Goal: Book appointment/travel/reservation: Book appointment/travel/reservation

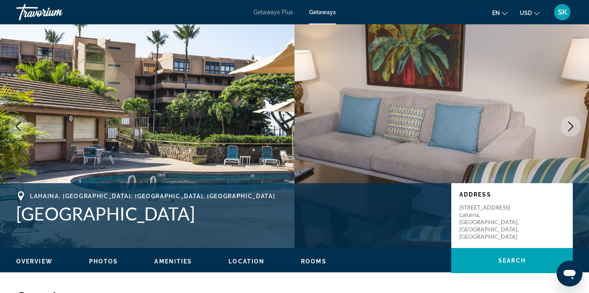
scroll to position [25, 0]
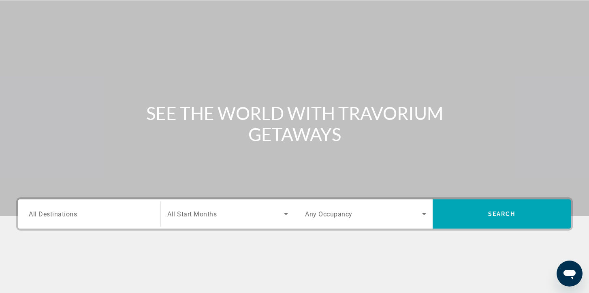
scroll to position [43, 0]
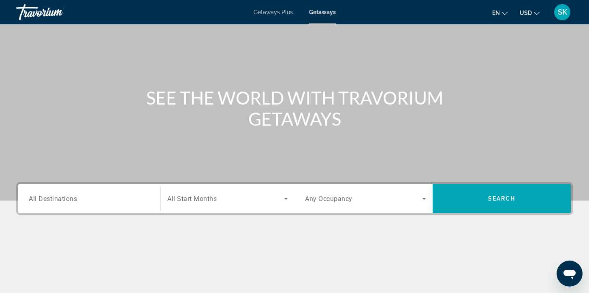
click at [75, 208] on div "Search widget" at bounding box center [89, 198] width 121 height 23
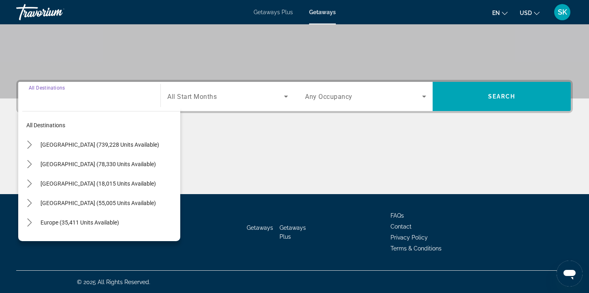
scroll to position [145, 0]
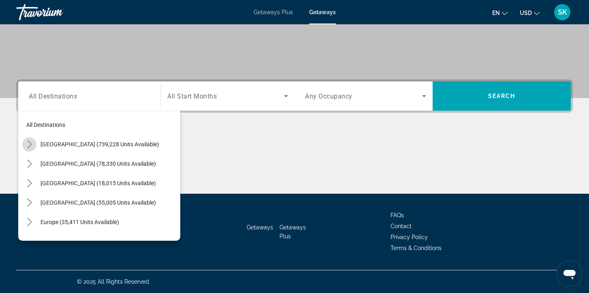
click at [29, 147] on icon "Toggle United States (739,228 units available) submenu" at bounding box center [30, 144] width 8 height 8
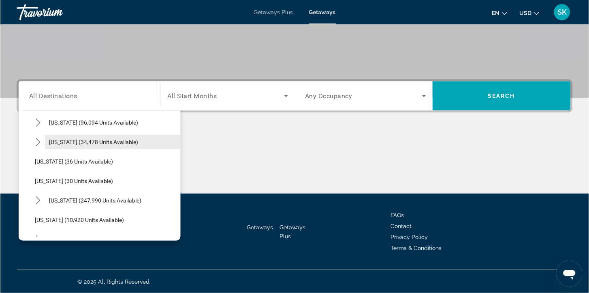
scroll to position [81, 0]
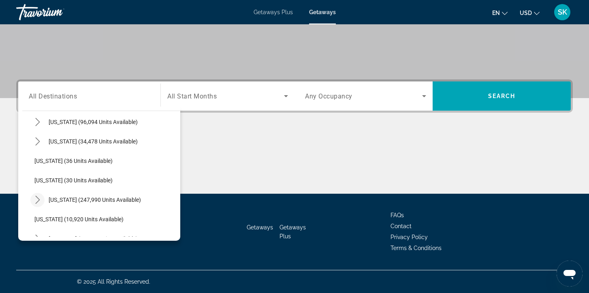
click at [39, 202] on icon "Toggle Florida (247,990 units available) submenu" at bounding box center [38, 200] width 8 height 8
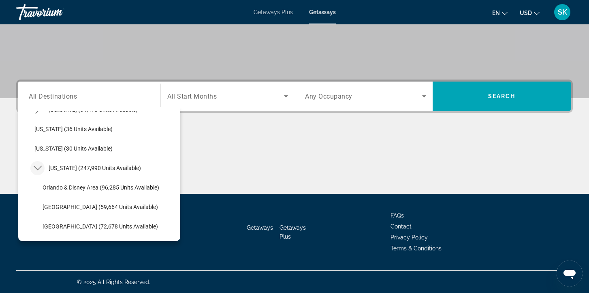
scroll to position [115, 0]
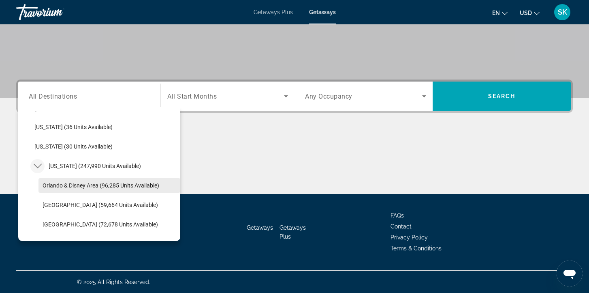
click at [68, 183] on span "Orlando & Disney Area (96,285 units available)" at bounding box center [101, 185] width 117 height 6
type input "**********"
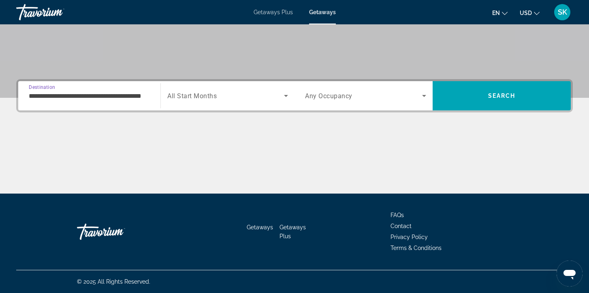
click at [199, 92] on span "All Start Months" at bounding box center [191, 96] width 49 height 8
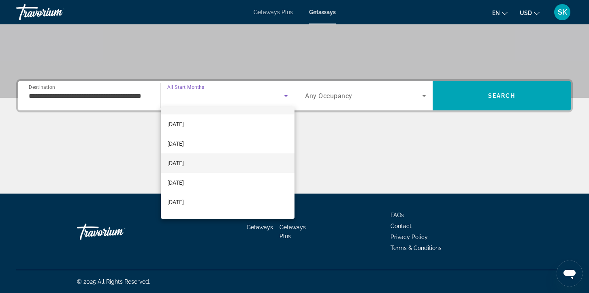
scroll to position [17, 0]
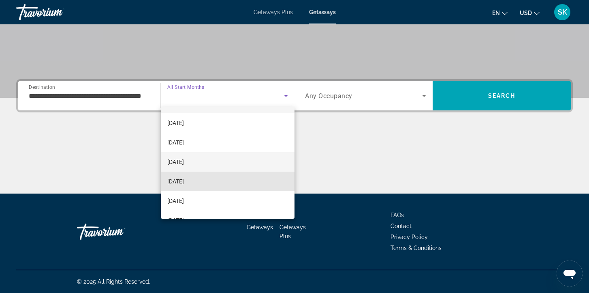
click at [235, 183] on mat-option "January 2026" at bounding box center [228, 180] width 134 height 19
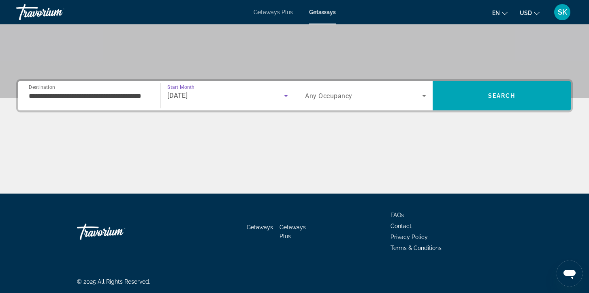
click at [323, 105] on div "Search widget" at bounding box center [365, 95] width 121 height 23
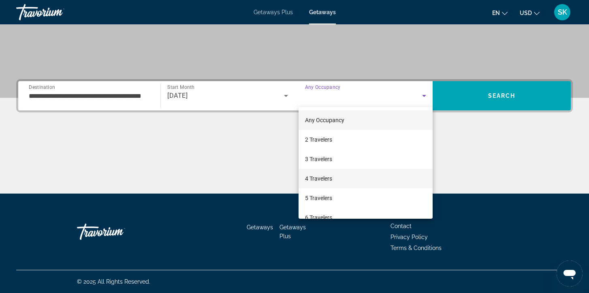
click at [335, 181] on mat-option "4 Travelers" at bounding box center [366, 178] width 134 height 19
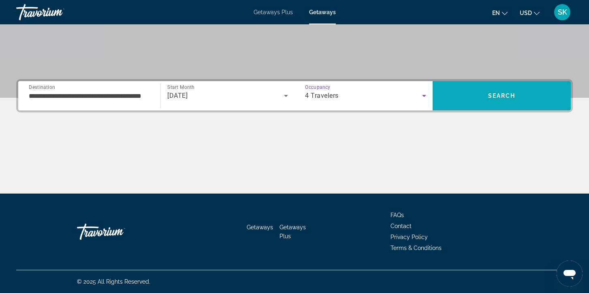
click at [476, 94] on span "Search" at bounding box center [502, 95] width 138 height 19
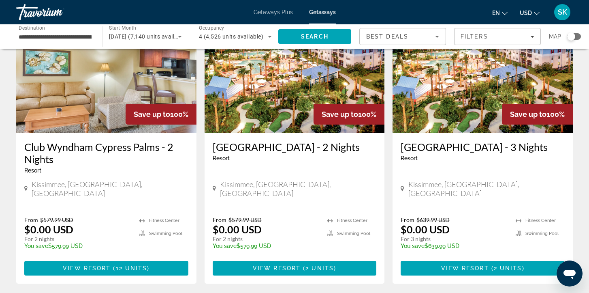
scroll to position [75, 0]
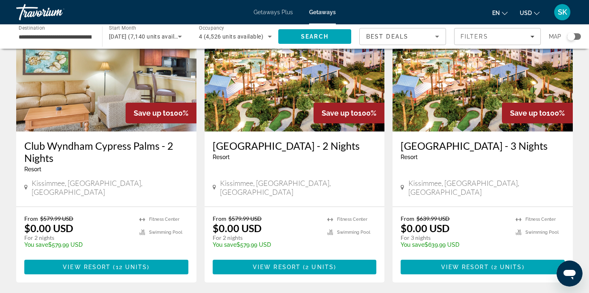
click at [480, 64] on img "Main content" at bounding box center [483, 67] width 180 height 130
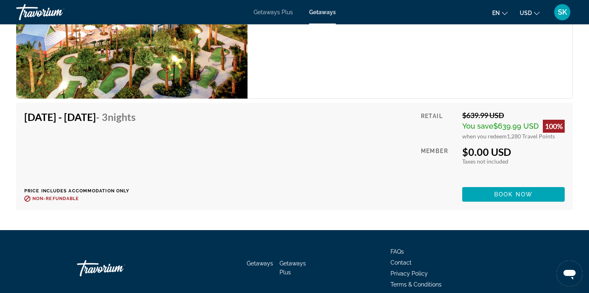
scroll to position [1425, 0]
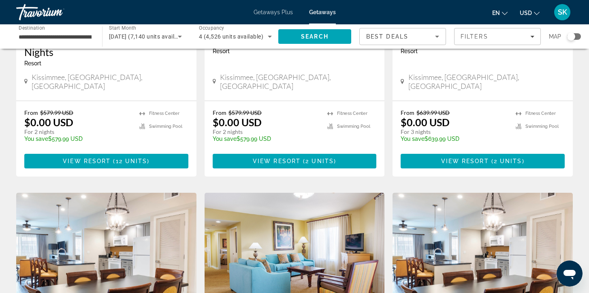
scroll to position [260, 0]
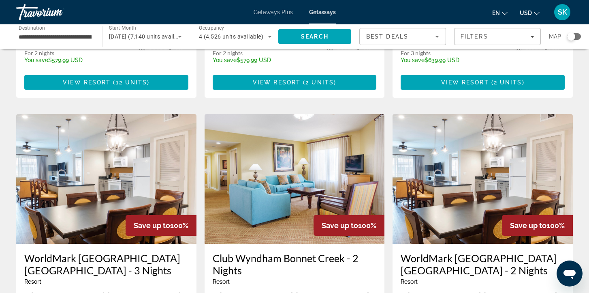
click at [158, 171] on img "Main content" at bounding box center [106, 179] width 180 height 130
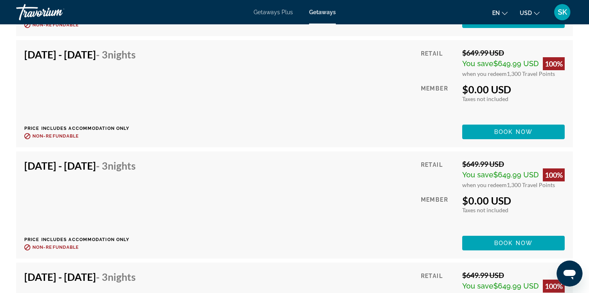
scroll to position [2033, 0]
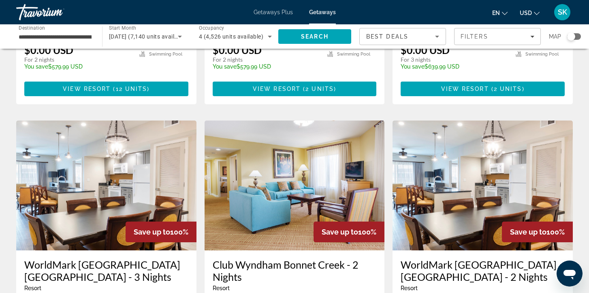
scroll to position [257, 0]
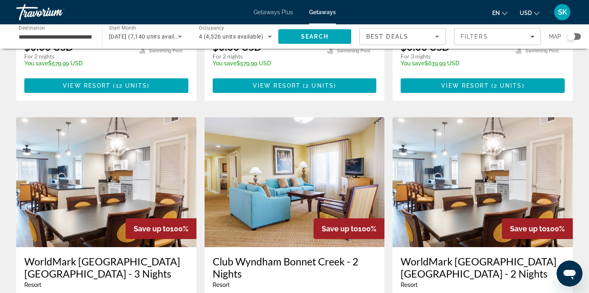
click at [291, 185] on img "Main content" at bounding box center [295, 182] width 180 height 130
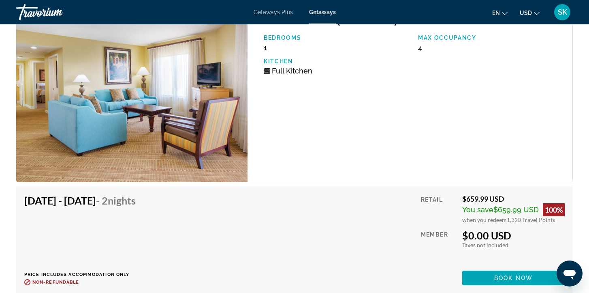
scroll to position [2156, 0]
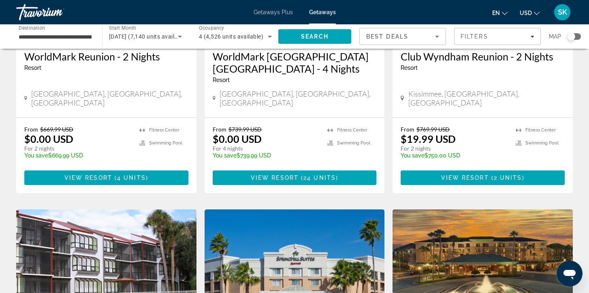
scroll to position [780, 0]
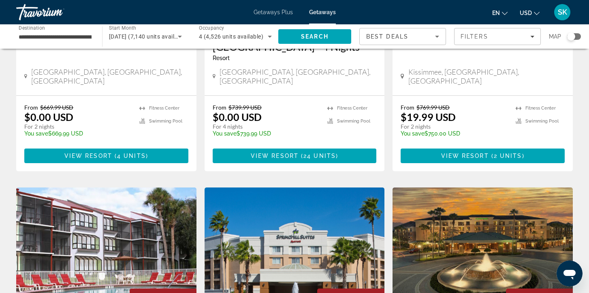
click at [458, 220] on img "Main content" at bounding box center [483, 252] width 180 height 130
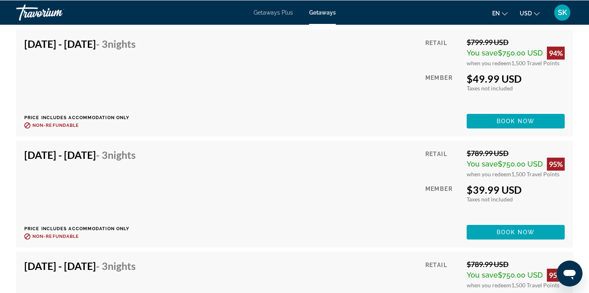
scroll to position [3700, 0]
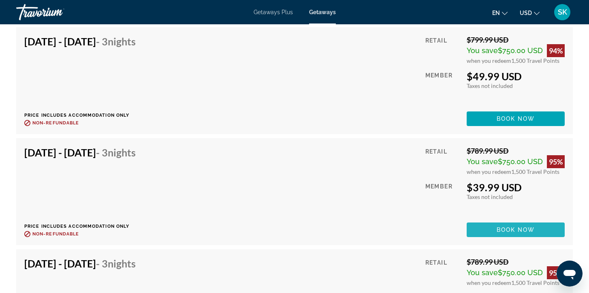
click at [513, 231] on span "Book now" at bounding box center [516, 230] width 39 height 6
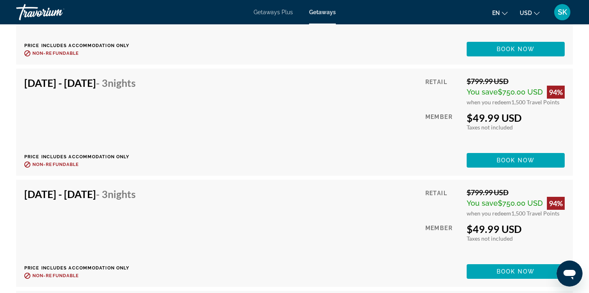
scroll to position [3555, 0]
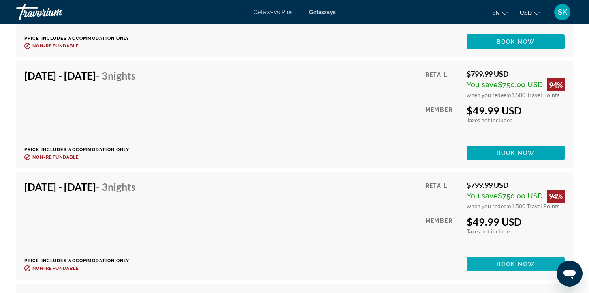
click at [508, 264] on span "Book now" at bounding box center [516, 264] width 39 height 6
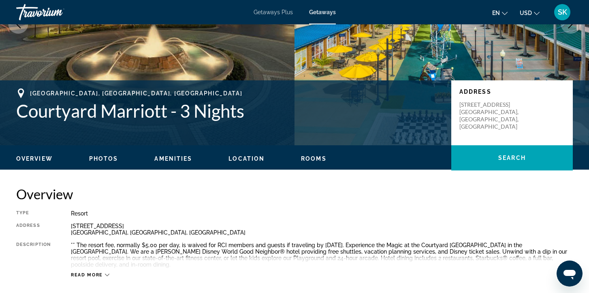
scroll to position [97, 0]
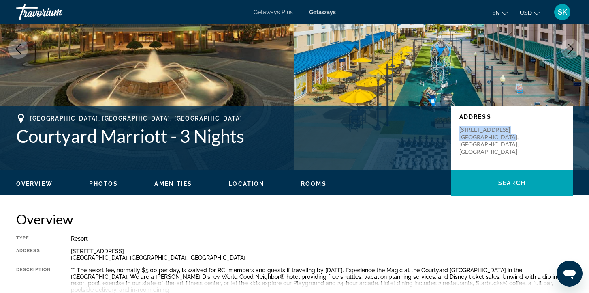
drag, startPoint x: 461, startPoint y: 129, endPoint x: 510, endPoint y: 139, distance: 50.3
click at [510, 140] on p "8623 Vineland Ave Orlando, FL, USA" at bounding box center [492, 140] width 65 height 29
copy p "8623 Vineland Ave Orlando, FL, USA"
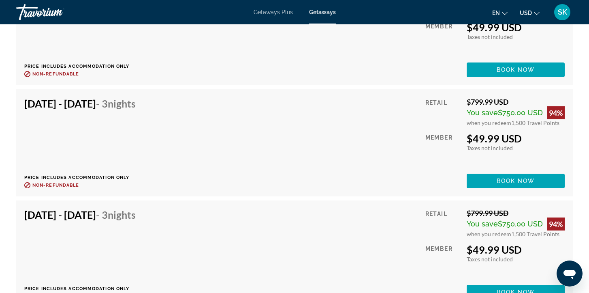
scroll to position [3545, 0]
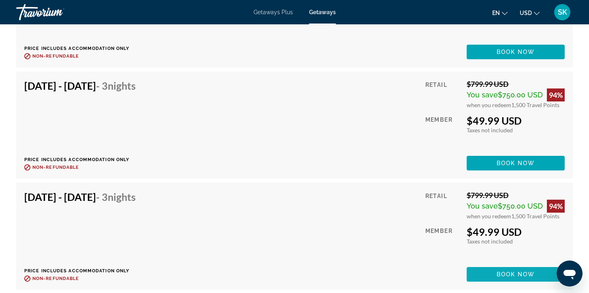
click at [505, 274] on span "Book now" at bounding box center [516, 274] width 39 height 6
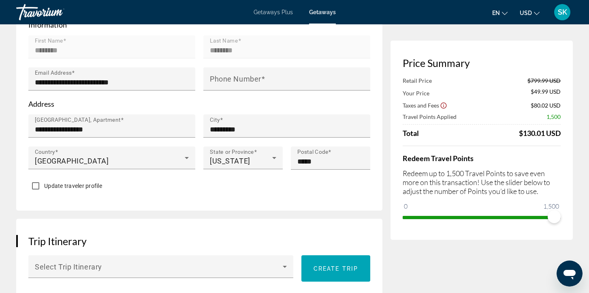
scroll to position [275, 0]
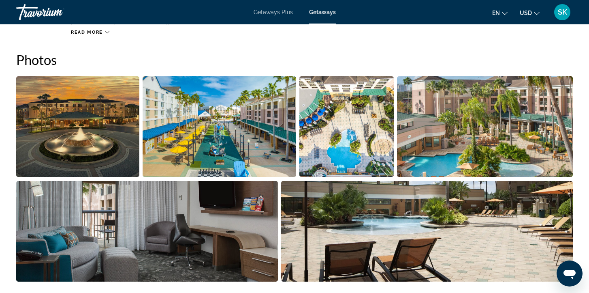
scroll to position [367, 0]
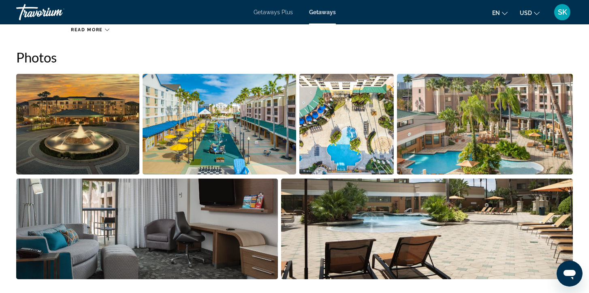
click at [257, 130] on img "Open full-screen image slider" at bounding box center [220, 124] width 154 height 101
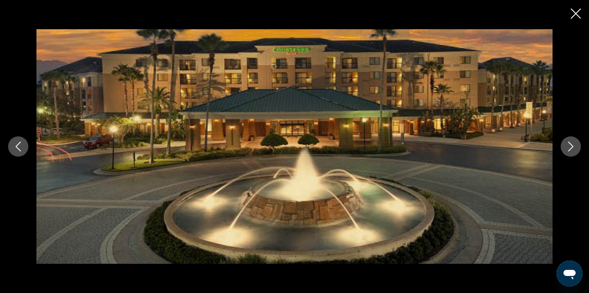
click at [567, 148] on icon "Next image" at bounding box center [571, 146] width 10 height 10
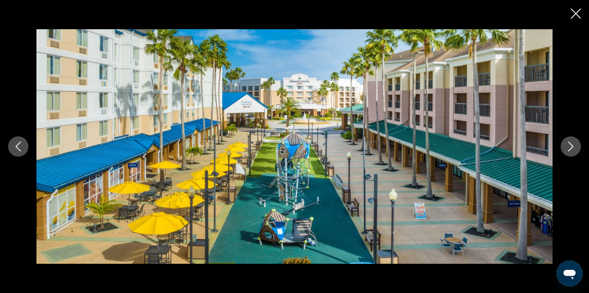
click at [567, 148] on icon "Next image" at bounding box center [571, 146] width 10 height 10
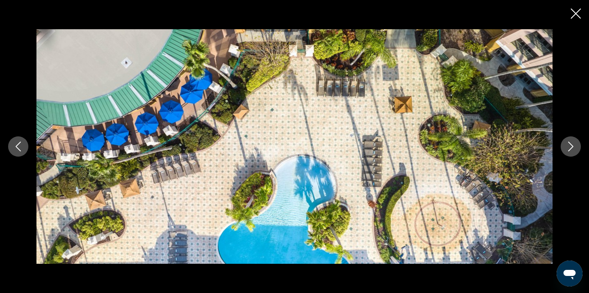
click at [567, 148] on icon "Next image" at bounding box center [571, 146] width 10 height 10
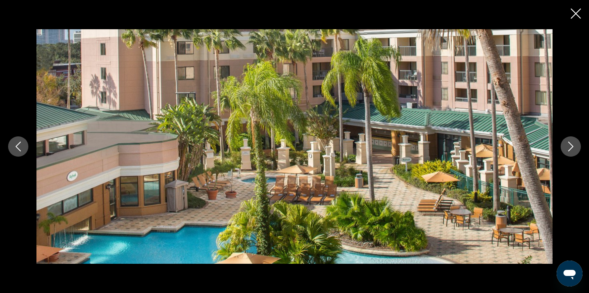
click at [567, 148] on icon "Next image" at bounding box center [571, 146] width 10 height 10
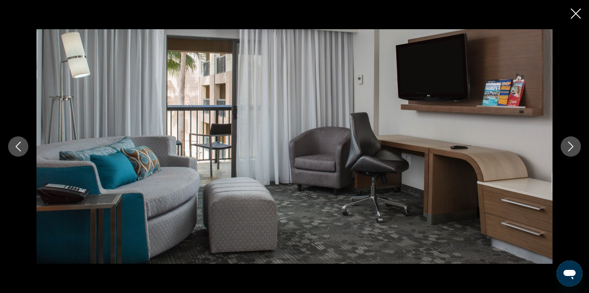
click at [567, 148] on icon "Next image" at bounding box center [571, 146] width 10 height 10
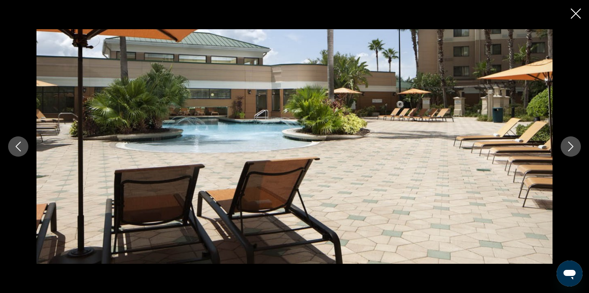
click at [567, 148] on icon "Next image" at bounding box center [571, 146] width 10 height 10
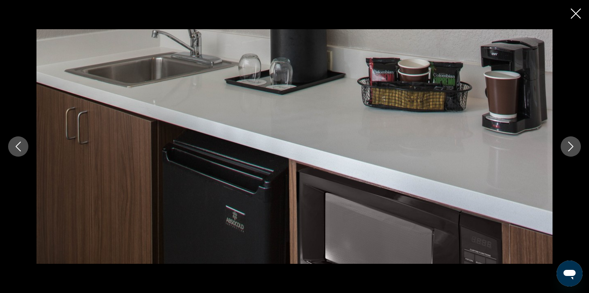
click at [567, 148] on icon "Next image" at bounding box center [571, 146] width 10 height 10
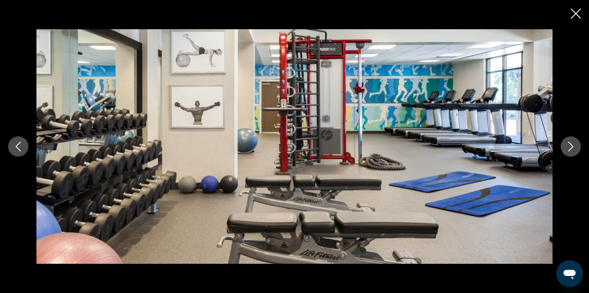
click at [567, 148] on icon "Next image" at bounding box center [571, 146] width 10 height 10
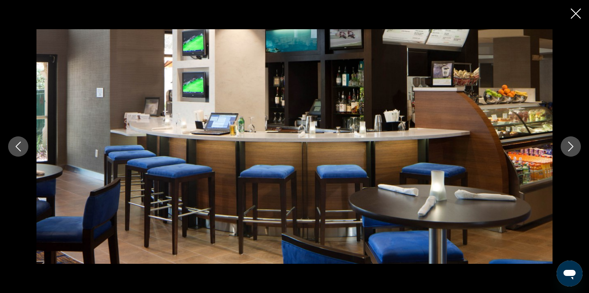
click at [567, 148] on icon "Next image" at bounding box center [571, 146] width 10 height 10
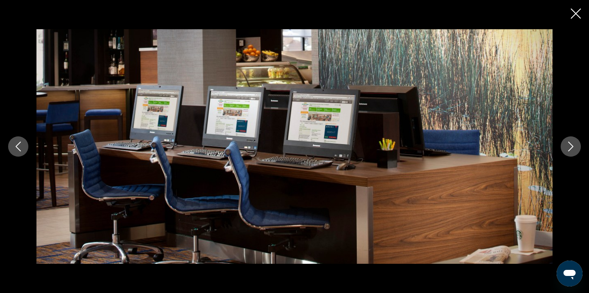
click at [567, 148] on icon "Next image" at bounding box center [571, 146] width 10 height 10
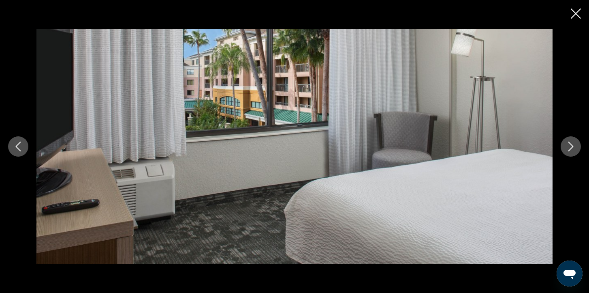
click at [567, 148] on icon "Next image" at bounding box center [571, 146] width 10 height 10
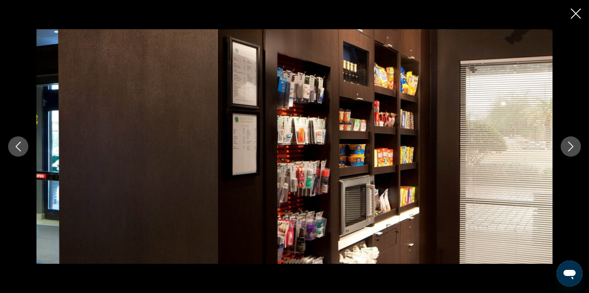
click at [567, 148] on icon "Next image" at bounding box center [571, 146] width 10 height 10
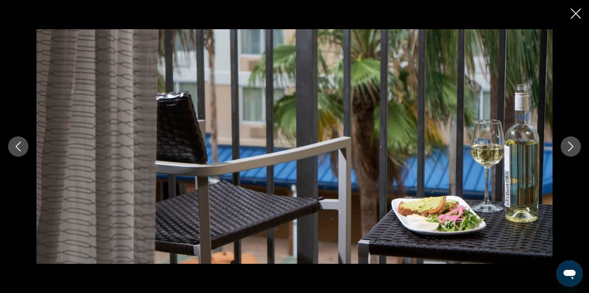
click at [576, 15] on icon "Close slideshow" at bounding box center [576, 14] width 10 height 10
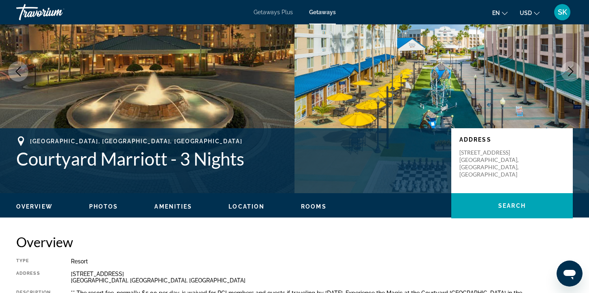
scroll to position [88, 0]
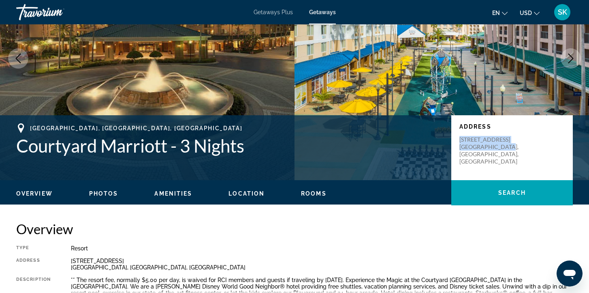
drag, startPoint x: 460, startPoint y: 139, endPoint x: 503, endPoint y: 150, distance: 44.3
click at [503, 150] on p "8623 Vineland Ave Orlando, FL, USA" at bounding box center [492, 150] width 65 height 29
copy p "8623 Vineland Ave Orlando, FL, USA"
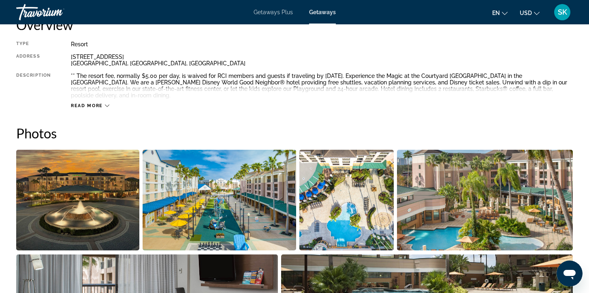
scroll to position [289, 0]
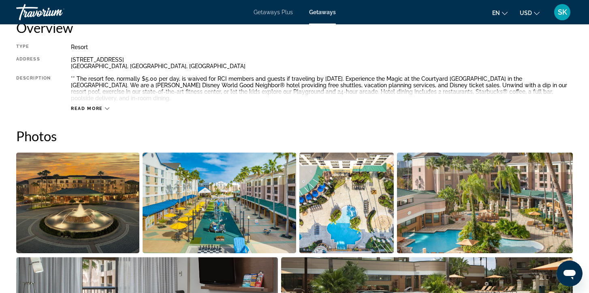
click at [91, 107] on span "Read more" at bounding box center [87, 108] width 32 height 5
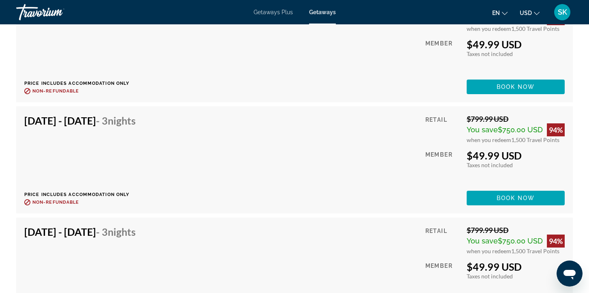
scroll to position [3136, 0]
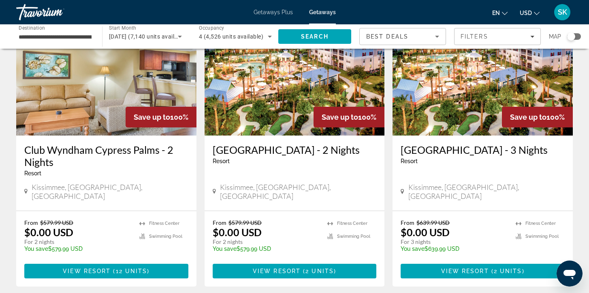
scroll to position [67, 0]
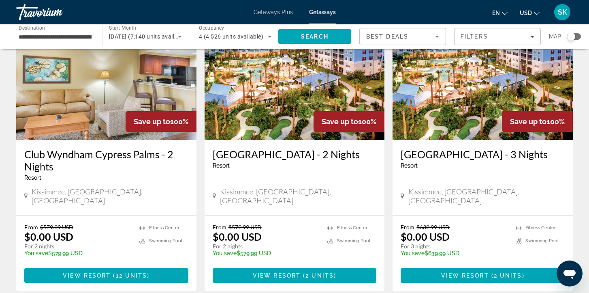
click at [502, 93] on img "Main content" at bounding box center [483, 75] width 180 height 130
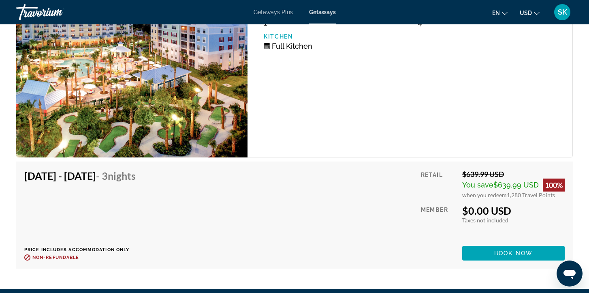
scroll to position [1406, 0]
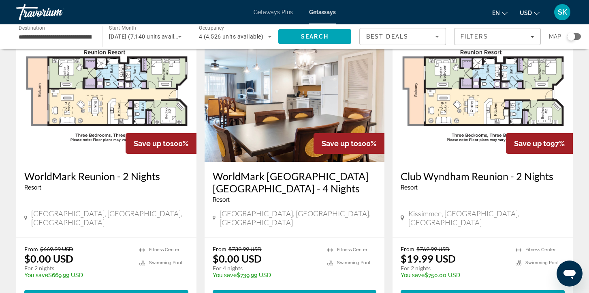
scroll to position [643, 0]
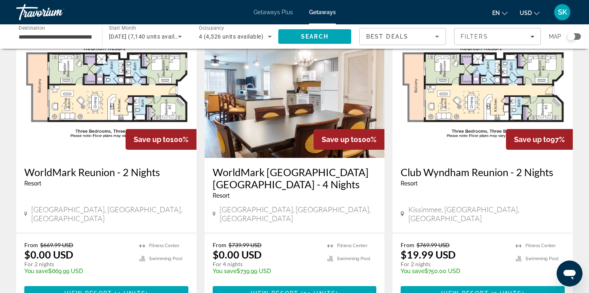
click at [272, 121] on img "Main content" at bounding box center [295, 93] width 180 height 130
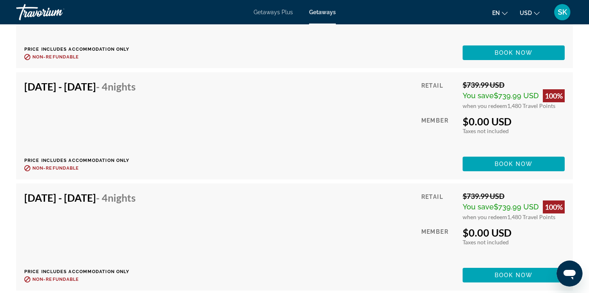
scroll to position [2024, 0]
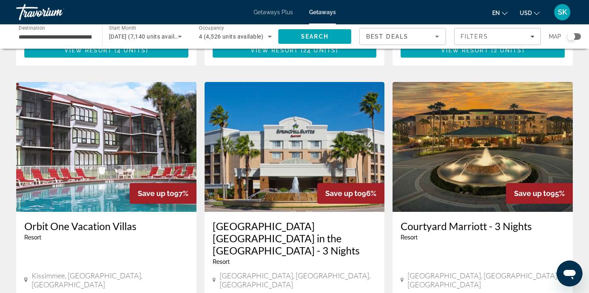
scroll to position [886, 0]
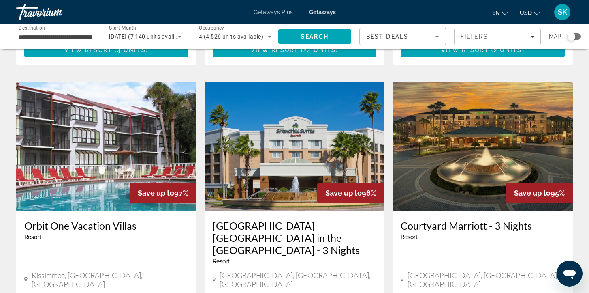
click at [440, 132] on img "Main content" at bounding box center [483, 146] width 180 height 130
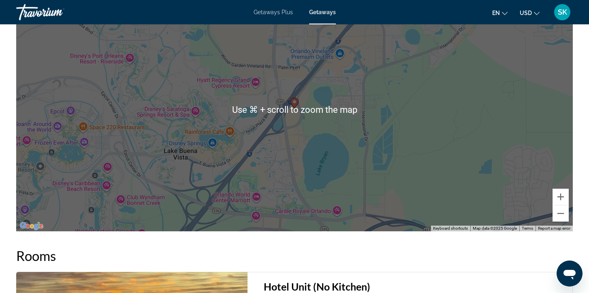
scroll to position [941, 0]
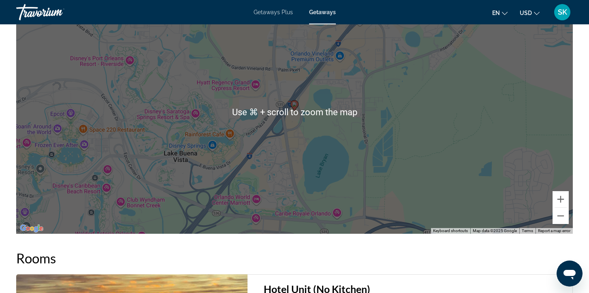
click at [431, 175] on div "To activate drag with keyboard, press Alt + Enter. Once in keyboard drag state,…" at bounding box center [294, 111] width 557 height 243
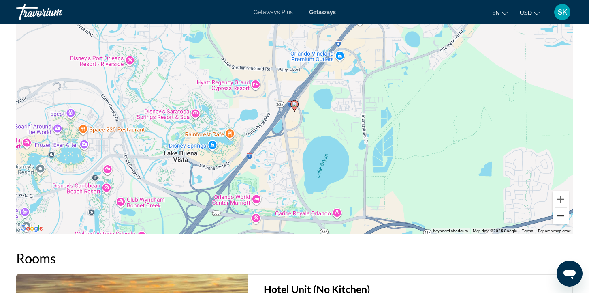
click at [561, 218] on button "Zoom out" at bounding box center [561, 216] width 16 height 16
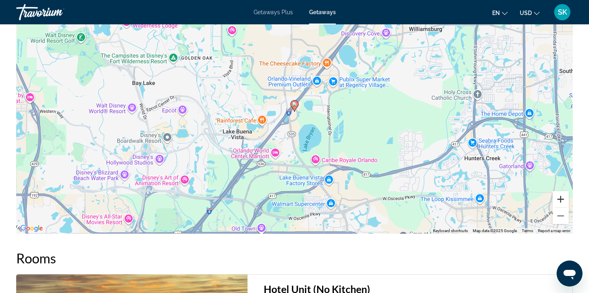
click at [562, 199] on button "Zoom in" at bounding box center [561, 199] width 16 height 16
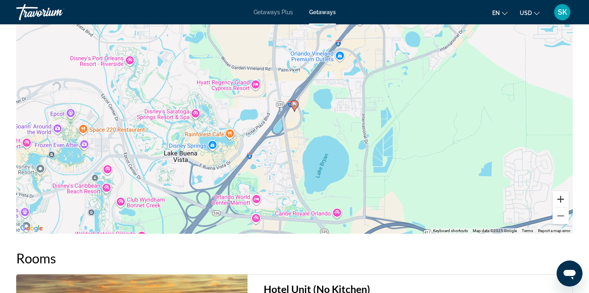
click at [562, 199] on button "Zoom in" at bounding box center [561, 199] width 16 height 16
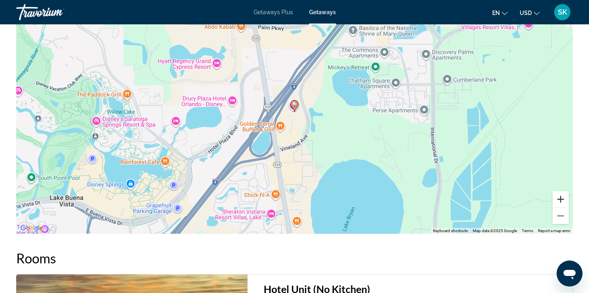
click at [562, 199] on button "Zoom in" at bounding box center [561, 199] width 16 height 16
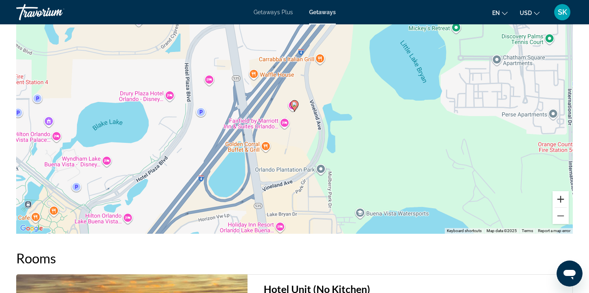
click at [562, 199] on button "Zoom in" at bounding box center [561, 199] width 16 height 16
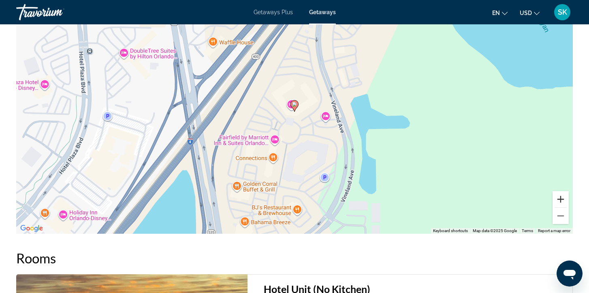
click at [562, 198] on button "Zoom in" at bounding box center [561, 199] width 16 height 16
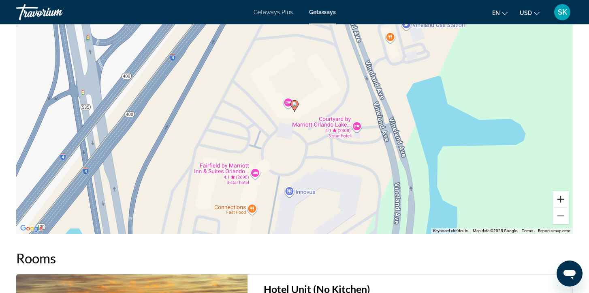
click at [562, 198] on button "Zoom in" at bounding box center [561, 199] width 16 height 16
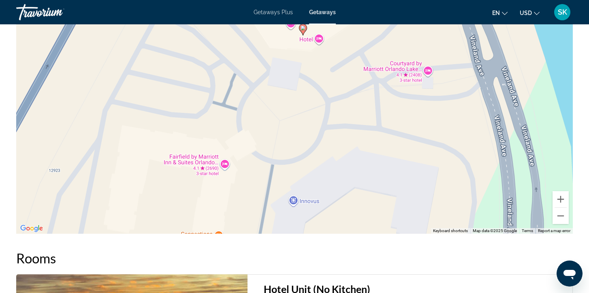
drag, startPoint x: 443, startPoint y: 197, endPoint x: 454, endPoint y: 112, distance: 86.2
click at [454, 112] on div "To activate drag with keyboard, press Alt + Enter. Once in keyboard drag state,…" at bounding box center [294, 111] width 557 height 243
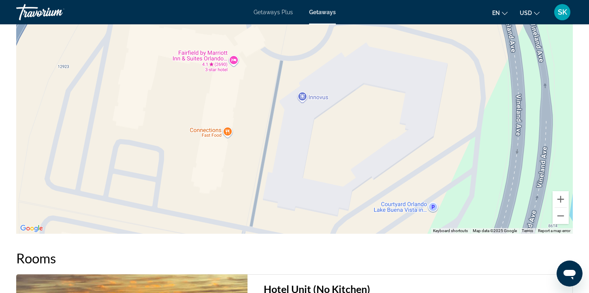
drag, startPoint x: 452, startPoint y: 172, endPoint x: 459, endPoint y: 72, distance: 100.0
click at [459, 72] on div "To activate drag with keyboard, press Alt + Enter. Once in keyboard drag state,…" at bounding box center [294, 111] width 557 height 243
click at [562, 218] on button "Zoom out" at bounding box center [561, 216] width 16 height 16
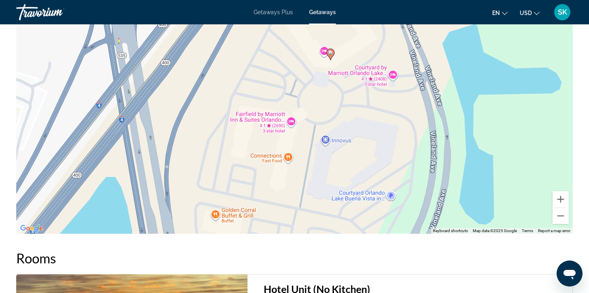
drag, startPoint x: 394, startPoint y: 112, endPoint x: 421, endPoint y: 150, distance: 46.8
click at [421, 151] on div "To activate drag with keyboard, press Alt + Enter. Once in keyboard drag state,…" at bounding box center [294, 111] width 557 height 243
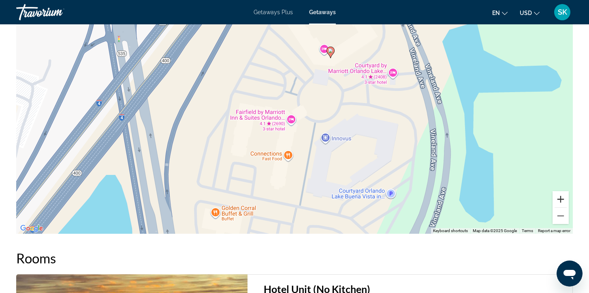
click at [561, 198] on button "Zoom in" at bounding box center [561, 199] width 16 height 16
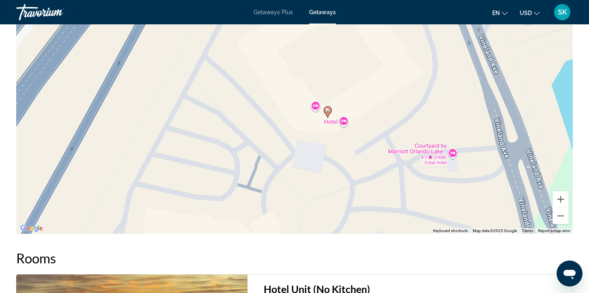
drag, startPoint x: 503, startPoint y: 114, endPoint x: 463, endPoint y: 235, distance: 127.3
click at [328, 110] on image "Main content" at bounding box center [328, 110] width 5 height 5
click at [563, 215] on button "Zoom out" at bounding box center [561, 216] width 16 height 16
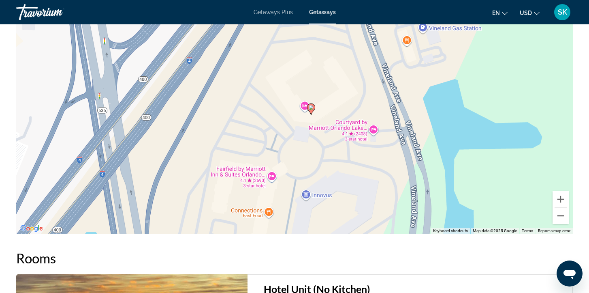
click at [563, 215] on button "Zoom out" at bounding box center [561, 216] width 16 height 16
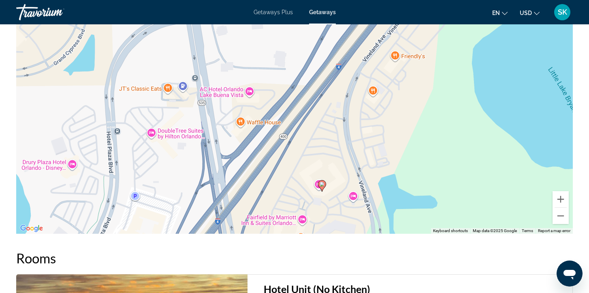
drag, startPoint x: 387, startPoint y: 117, endPoint x: 409, endPoint y: 197, distance: 82.9
click at [409, 197] on div "To activate drag with keyboard, press Alt + Enter. Once in keyboard drag state,…" at bounding box center [294, 111] width 557 height 243
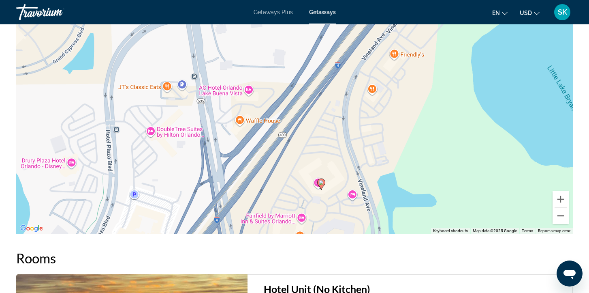
click at [563, 216] on button "Zoom out" at bounding box center [561, 216] width 16 height 16
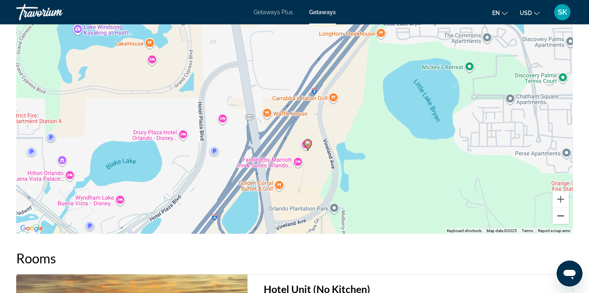
click at [563, 216] on button "Zoom out" at bounding box center [561, 216] width 16 height 16
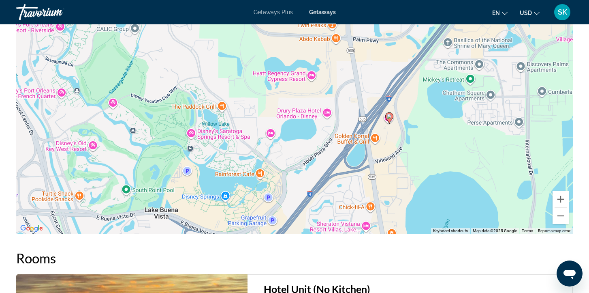
drag, startPoint x: 401, startPoint y: 134, endPoint x: 489, endPoint y: 130, distance: 88.5
click at [489, 130] on div "To activate drag with keyboard, press Alt + Enter. Once in keyboard drag state,…" at bounding box center [294, 111] width 557 height 243
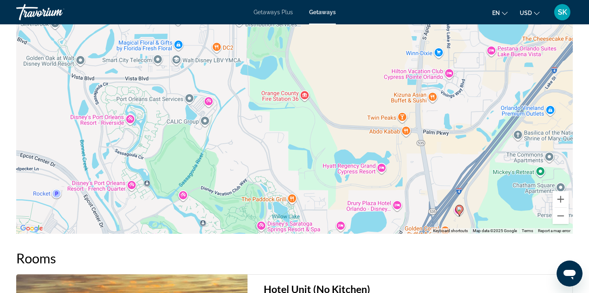
drag, startPoint x: 304, startPoint y: 90, endPoint x: 378, endPoint y: 186, distance: 121.4
click at [379, 188] on div "To activate drag with keyboard, press Alt + Enter. Once in keyboard drag state,…" at bounding box center [294, 111] width 557 height 243
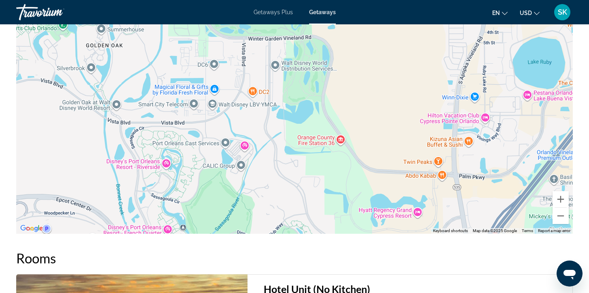
drag, startPoint x: 276, startPoint y: 122, endPoint x: 311, endPoint y: 168, distance: 57.5
click at [312, 168] on div "To activate drag with keyboard, press Alt + Enter. Once in keyboard drag state,…" at bounding box center [294, 111] width 557 height 243
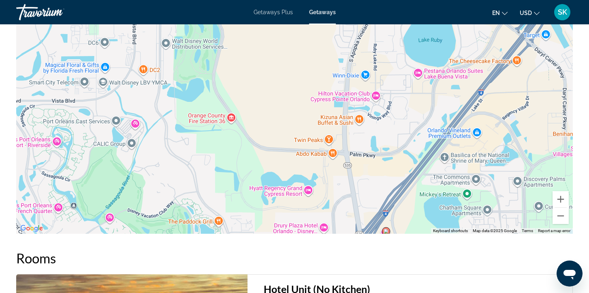
drag, startPoint x: 345, startPoint y: 156, endPoint x: 235, endPoint y: 134, distance: 112.0
click at [235, 134] on div "To activate drag with keyboard, press Alt + Enter. Once in keyboard drag state,…" at bounding box center [294, 111] width 557 height 243
click at [562, 216] on button "Zoom out" at bounding box center [561, 216] width 16 height 16
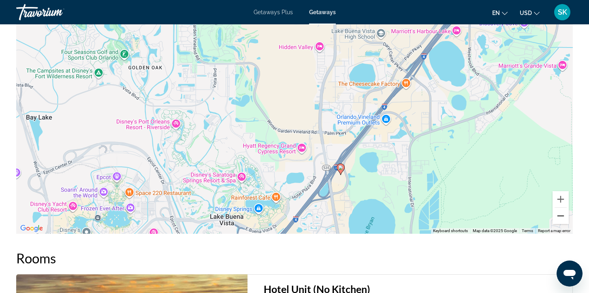
click at [562, 216] on button "Zoom out" at bounding box center [561, 216] width 16 height 16
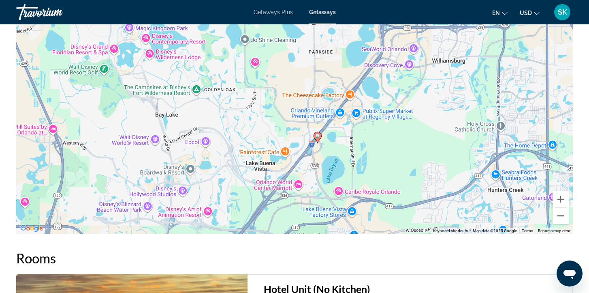
click at [562, 216] on button "Zoom out" at bounding box center [561, 216] width 16 height 16
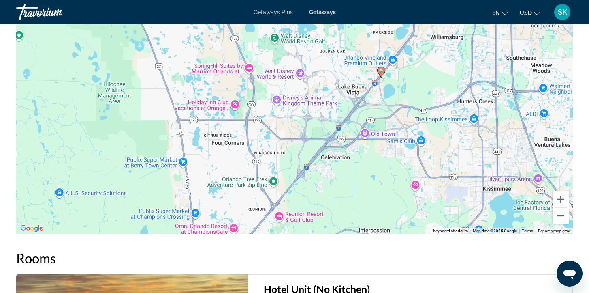
drag, startPoint x: 316, startPoint y: 197, endPoint x: 392, endPoint y: 147, distance: 91.6
click at [392, 147] on div "To activate drag with keyboard, press Alt + Enter. Once in keyboard drag state,…" at bounding box center [294, 111] width 557 height 243
click at [563, 217] on button "Zoom out" at bounding box center [561, 216] width 16 height 16
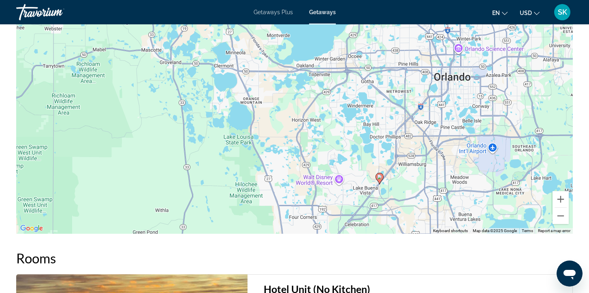
drag, startPoint x: 403, startPoint y: 114, endPoint x: 445, endPoint y: 203, distance: 98.3
click at [445, 203] on div "To activate drag with keyboard, press Alt + Enter. Once in keyboard drag state,…" at bounding box center [294, 111] width 557 height 243
